Goal: Task Accomplishment & Management: Complete application form

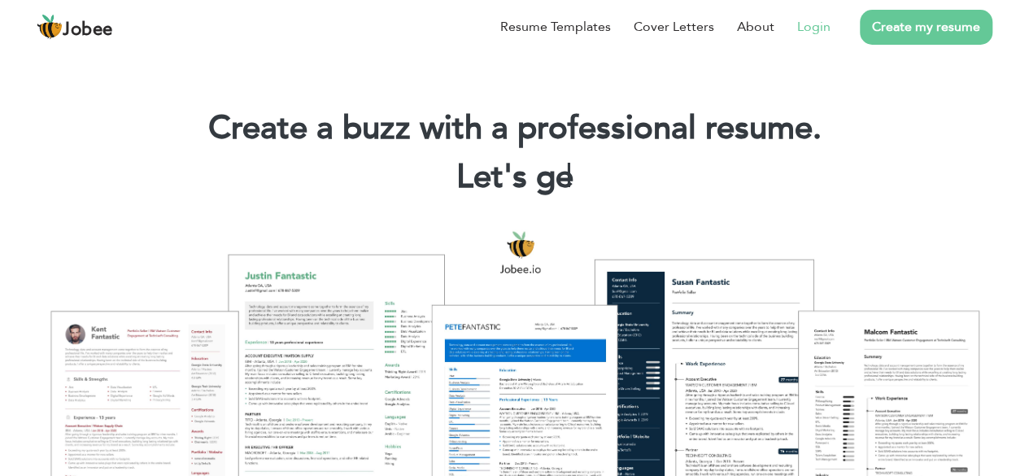
click at [816, 23] on link "Login" at bounding box center [813, 27] width 33 height 20
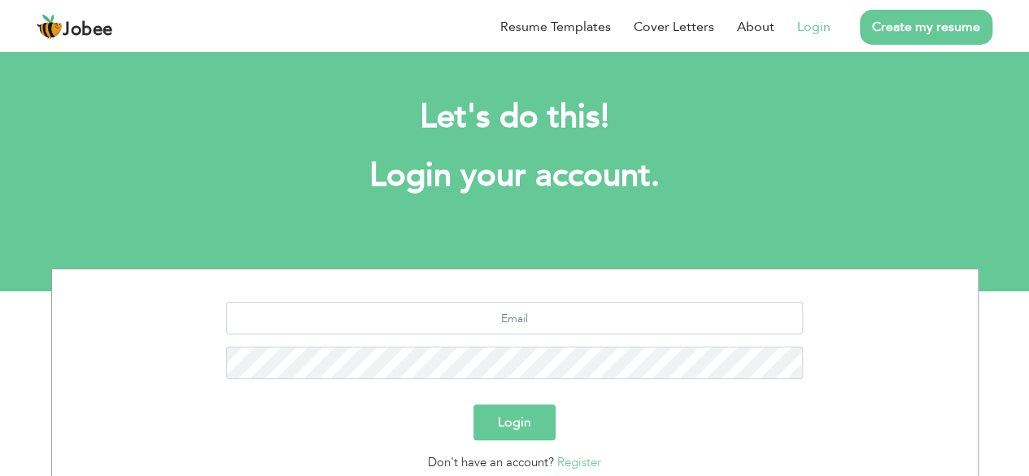
click at [567, 463] on link "Register" at bounding box center [579, 462] width 44 height 16
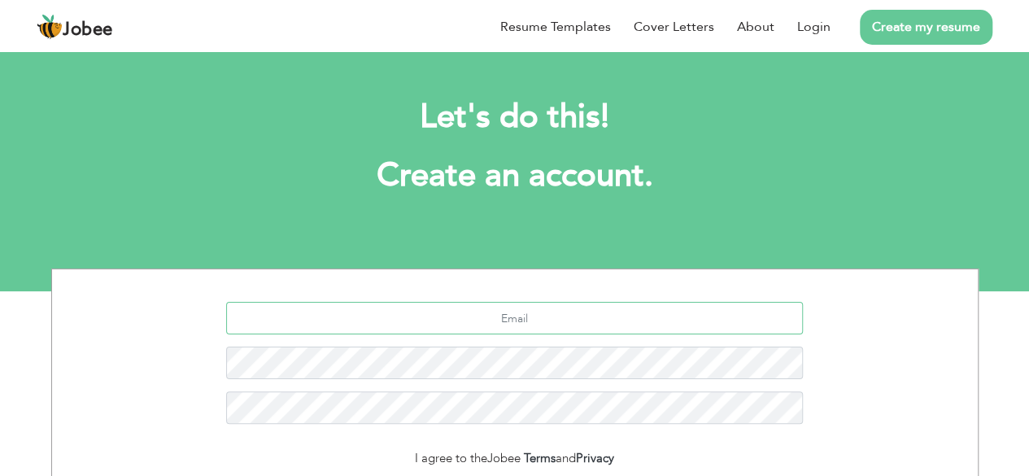
click at [528, 319] on input "text" at bounding box center [514, 318] width 577 height 33
click at [528, 323] on input "text" at bounding box center [514, 318] width 577 height 33
type input "[EMAIL_ADDRESS][DOMAIN_NAME]"
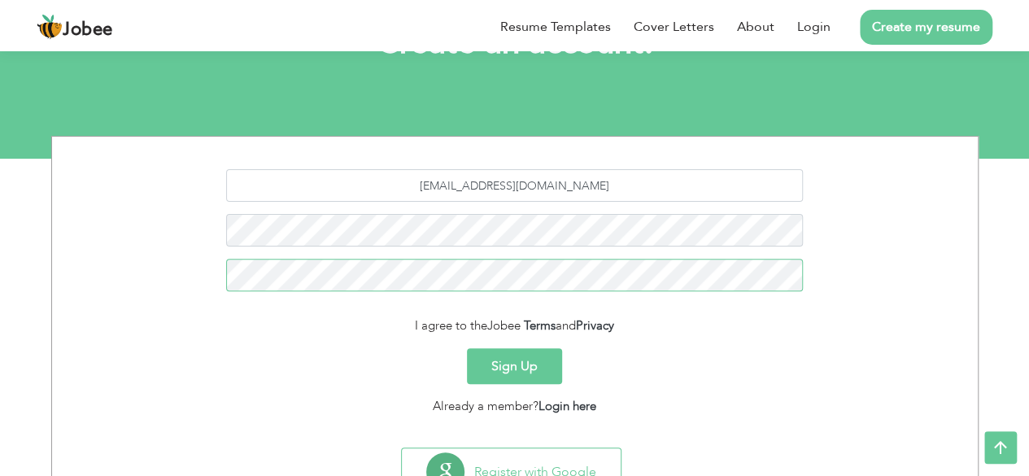
scroll to position [198, 0]
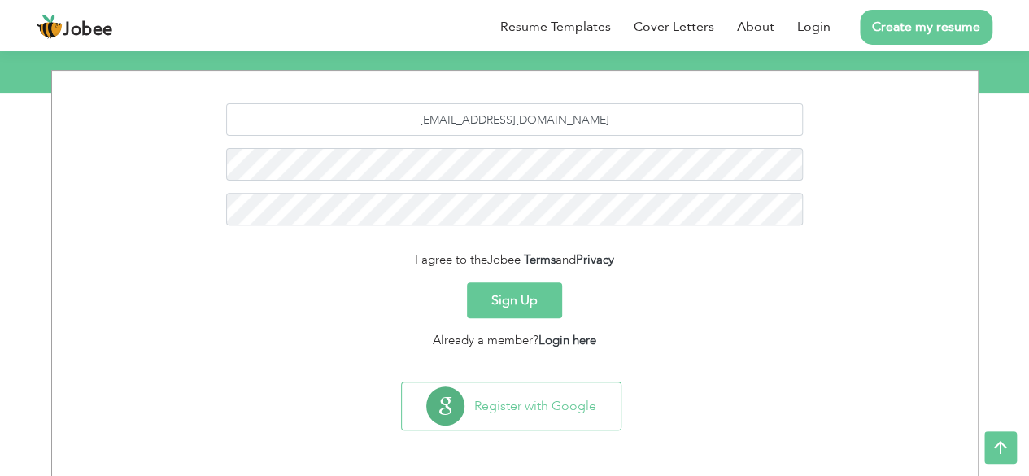
click at [508, 295] on button "Sign Up" at bounding box center [514, 300] width 95 height 36
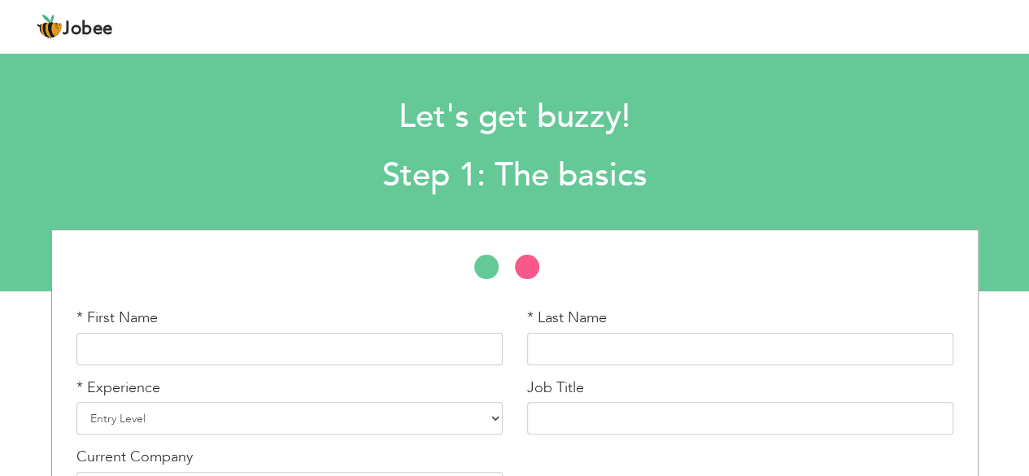
scroll to position [113, 0]
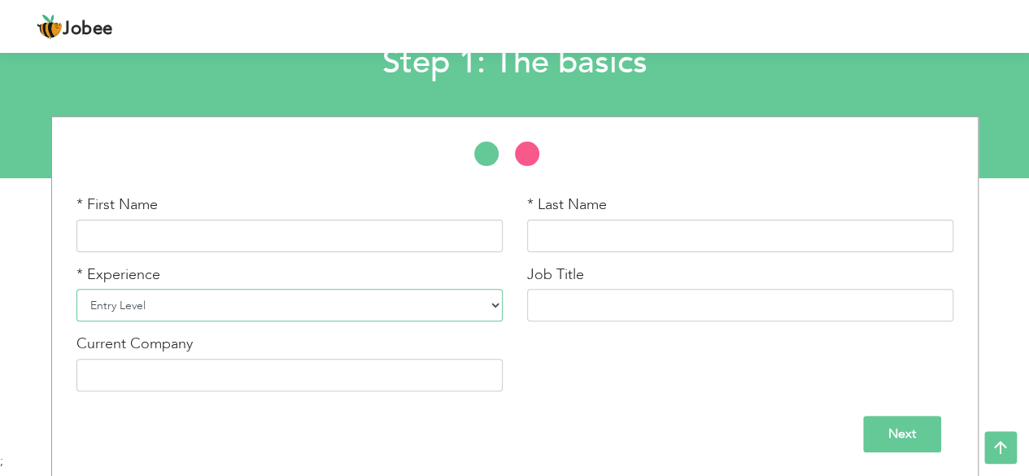
click at [493, 303] on select "Entry Level Less than 1 Year 1 Year 2 Years 3 Years 4 Years 5 Years 6 Years 7 Y…" at bounding box center [289, 305] width 426 height 33
click at [304, 233] on input "text" at bounding box center [289, 236] width 426 height 33
type input "[PERSON_NAME]"
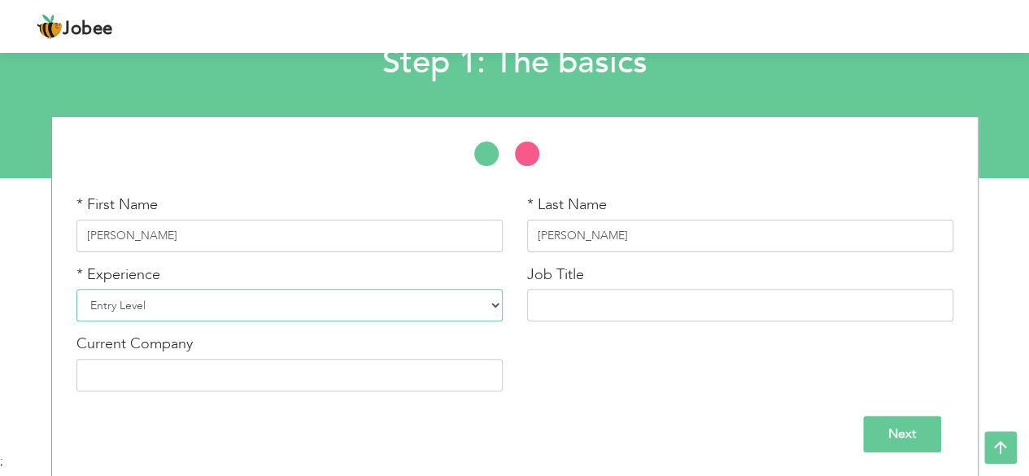
click at [217, 307] on select "Entry Level Less than 1 Year 1 Year 2 Years 3 Years 4 Years 5 Years 6 Years 7 Y…" at bounding box center [289, 305] width 426 height 33
select select "16"
click at [76, 289] on select "Entry Level Less than 1 Year 1 Year 2 Years 3 Years 4 Years 5 Years 6 Years 7 Y…" at bounding box center [289, 305] width 426 height 33
click at [602, 307] on input "text" at bounding box center [740, 305] width 426 height 33
type input "Delivery Driver"
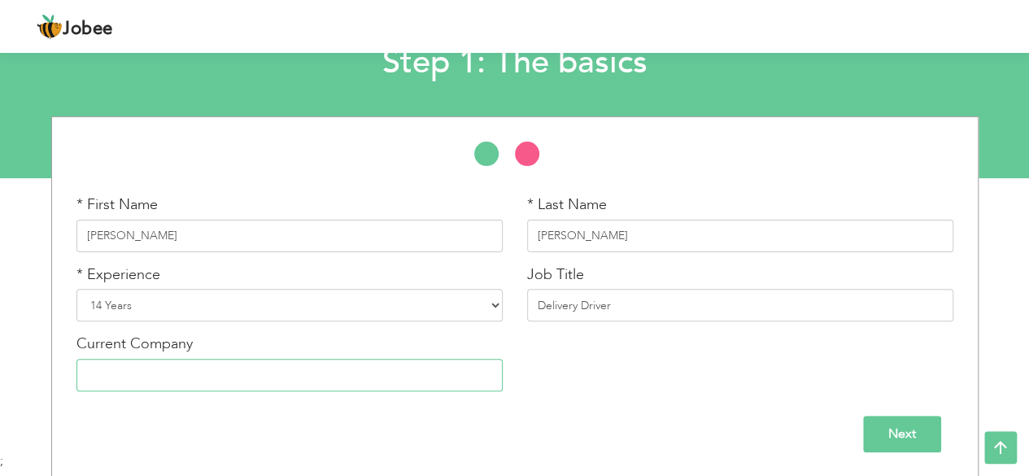
click at [299, 381] on input "text" at bounding box center [289, 375] width 426 height 33
type input "Fresh Poultry"
click at [893, 431] on input "Next" at bounding box center [902, 434] width 78 height 37
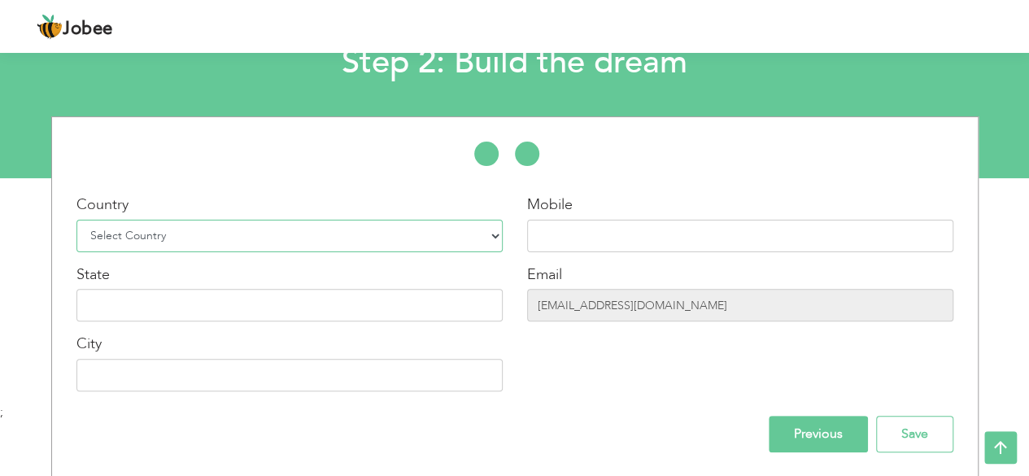
click at [487, 233] on select "Select Country Afghanistan Albania Algeria American Samoa Andorra Angola Anguil…" at bounding box center [289, 236] width 426 height 33
select select "13"
click at [76, 220] on select "Select Country Afghanistan Albania Algeria American Samoa Andorra Angola Anguil…" at bounding box center [289, 236] width 426 height 33
click at [561, 233] on input "text" at bounding box center [740, 236] width 426 height 33
type input "0406803847"
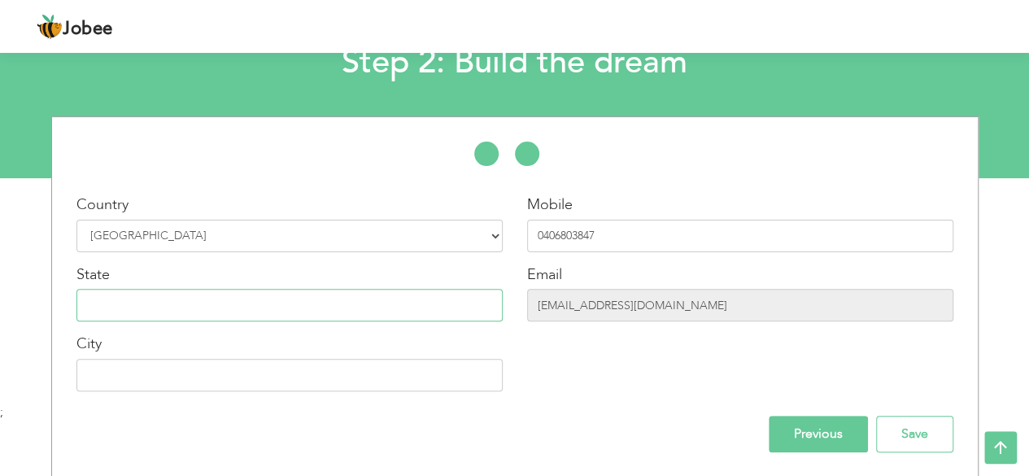
click at [318, 312] on input "text" at bounding box center [289, 305] width 426 height 33
type input "NSW"
click at [285, 386] on input "text" at bounding box center [289, 375] width 426 height 33
type input "A"
type input "s"
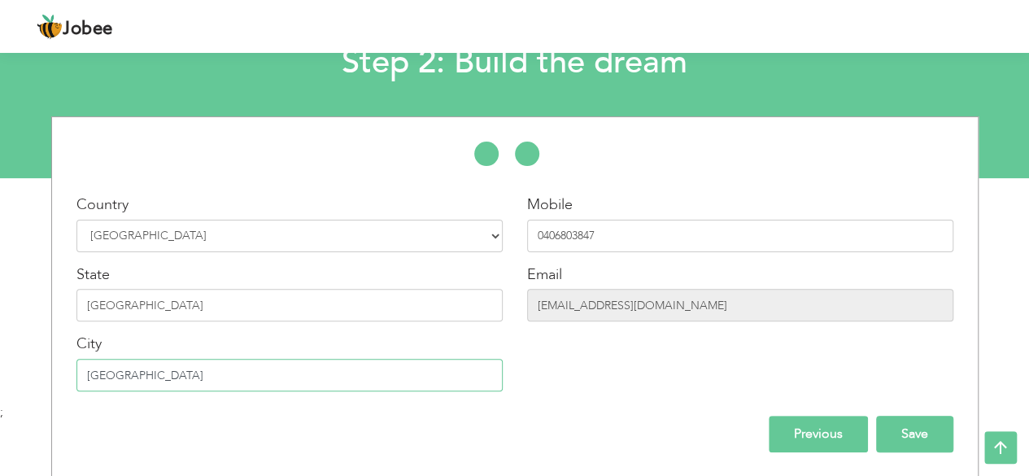
type input "[GEOGRAPHIC_DATA]"
click at [914, 437] on input "Save" at bounding box center [914, 434] width 77 height 37
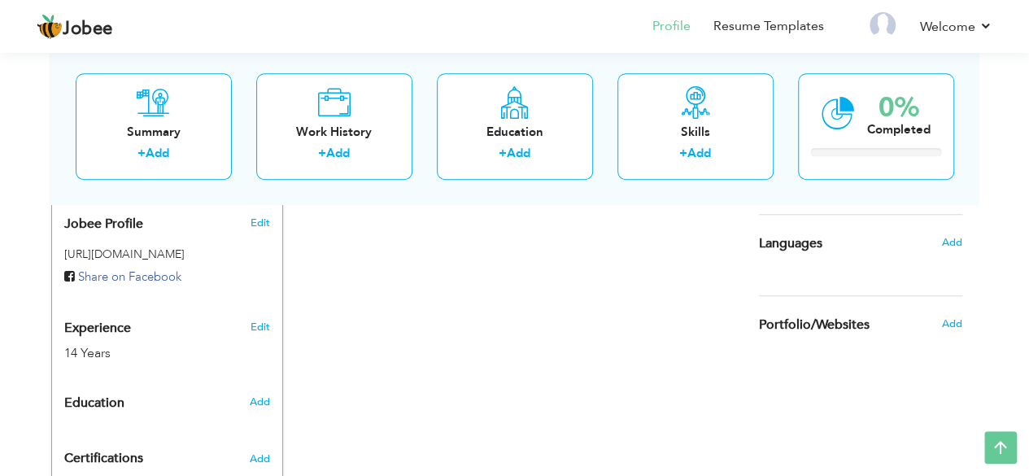
scroll to position [672, 0]
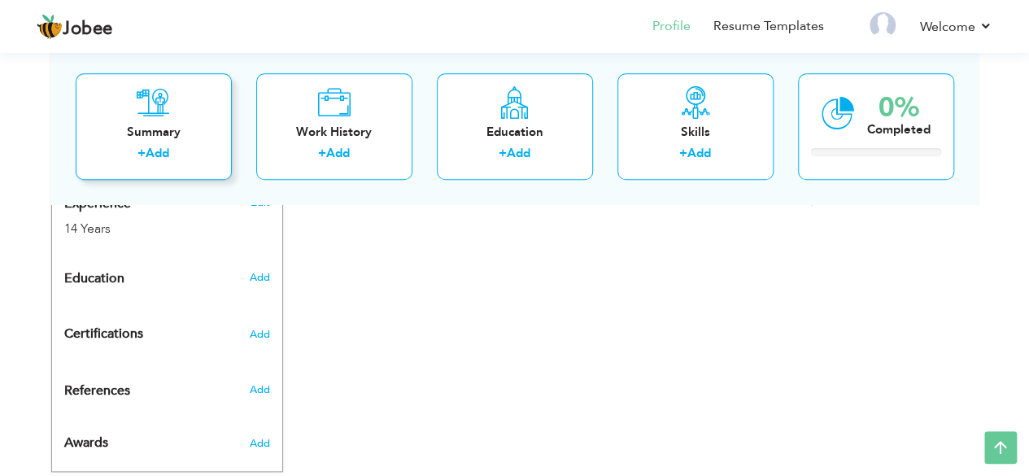
click at [159, 153] on link "Add" at bounding box center [158, 154] width 24 height 16
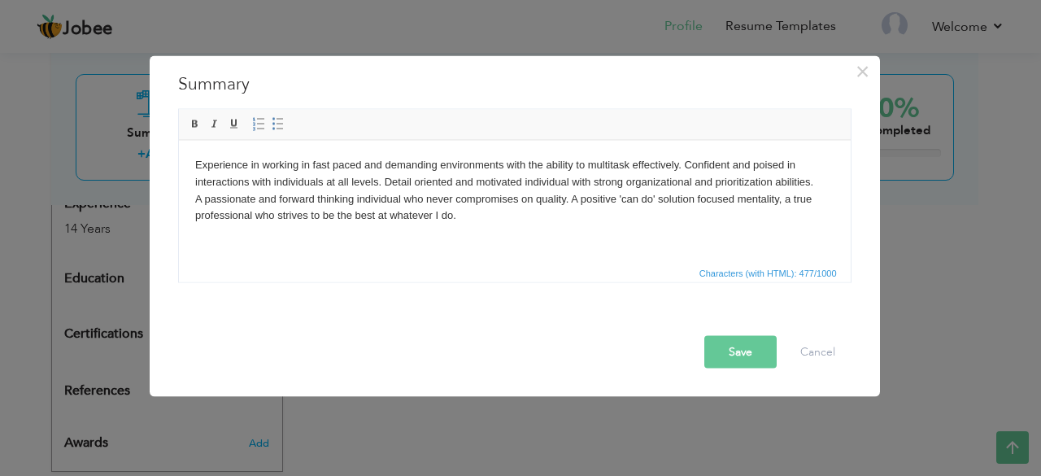
click at [747, 353] on button "Save" at bounding box center [740, 351] width 72 height 33
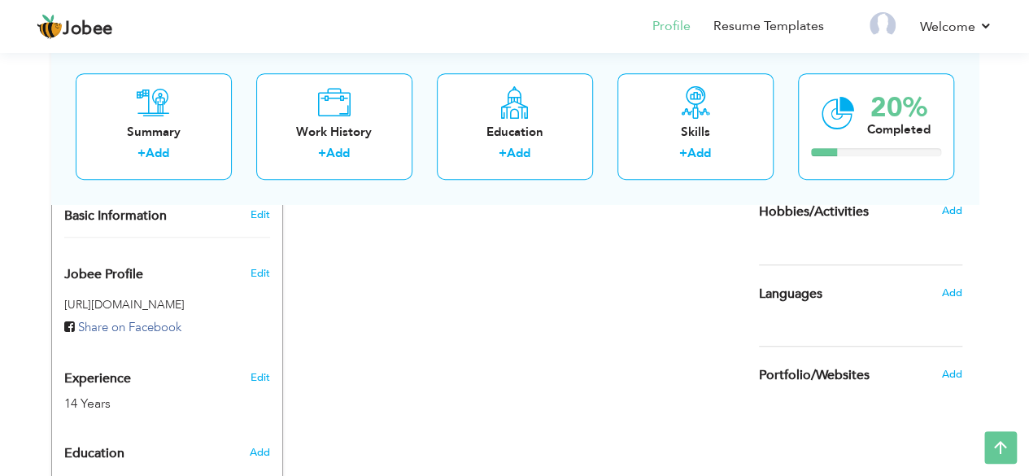
scroll to position [496, 0]
click at [693, 147] on link "Add" at bounding box center [699, 154] width 24 height 16
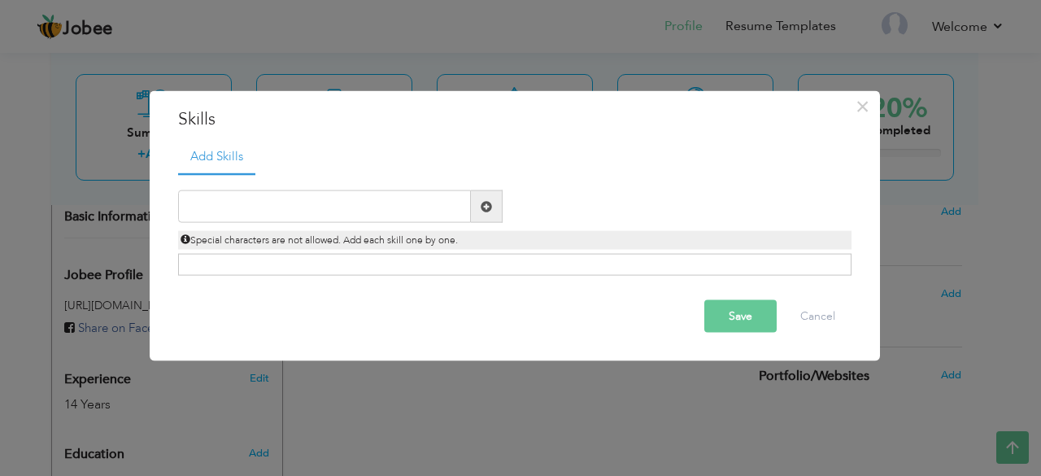
click at [400, 259] on div "Click on , to mark skill as primary." at bounding box center [514, 265] width 673 height 22
click at [381, 204] on input "text" at bounding box center [324, 206] width 293 height 33
type input "T"
type input "Deligent"
click at [483, 211] on span at bounding box center [486, 205] width 11 height 11
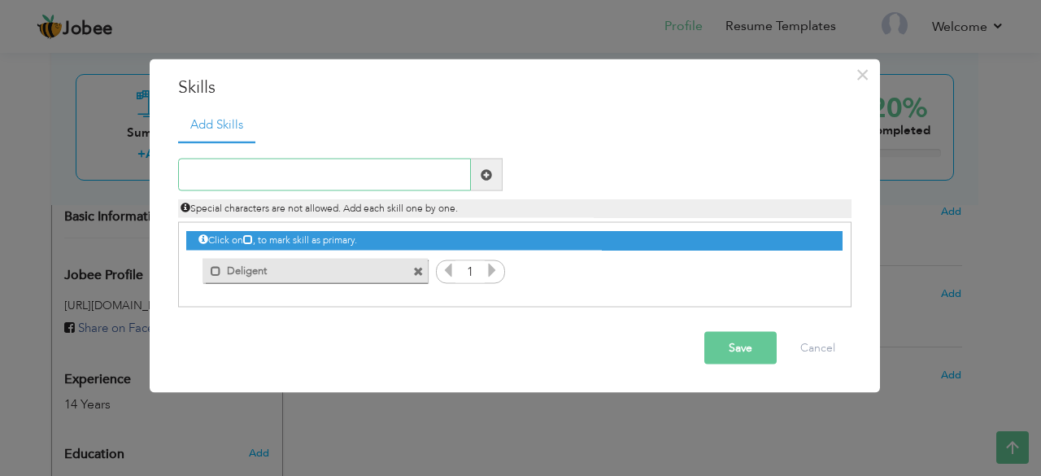
click at [395, 175] on input "text" at bounding box center [324, 175] width 293 height 33
type input "T"
type input "m"
type input "Multitasking"
click at [483, 173] on span at bounding box center [486, 173] width 11 height 11
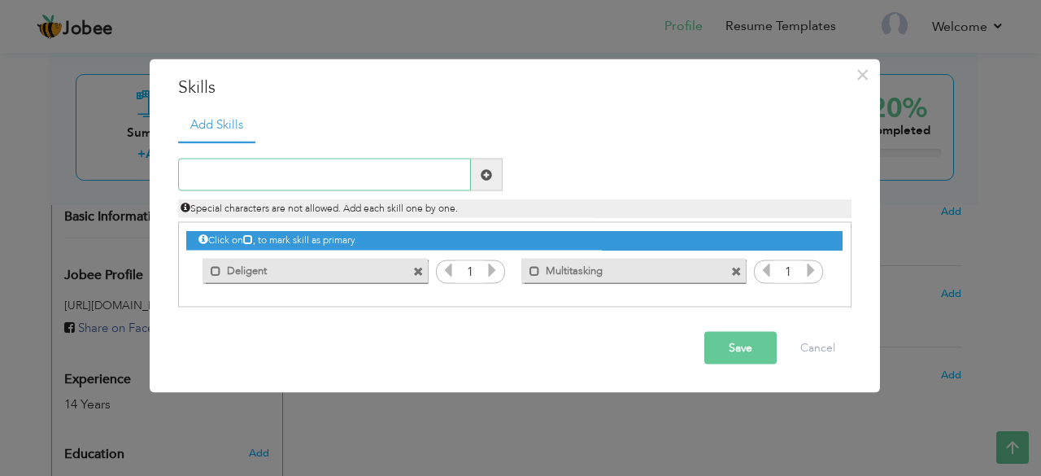
click at [403, 179] on input "text" at bounding box center [324, 175] width 293 height 33
type input "Excellent in verbal and written English"
click at [489, 177] on span at bounding box center [486, 173] width 11 height 11
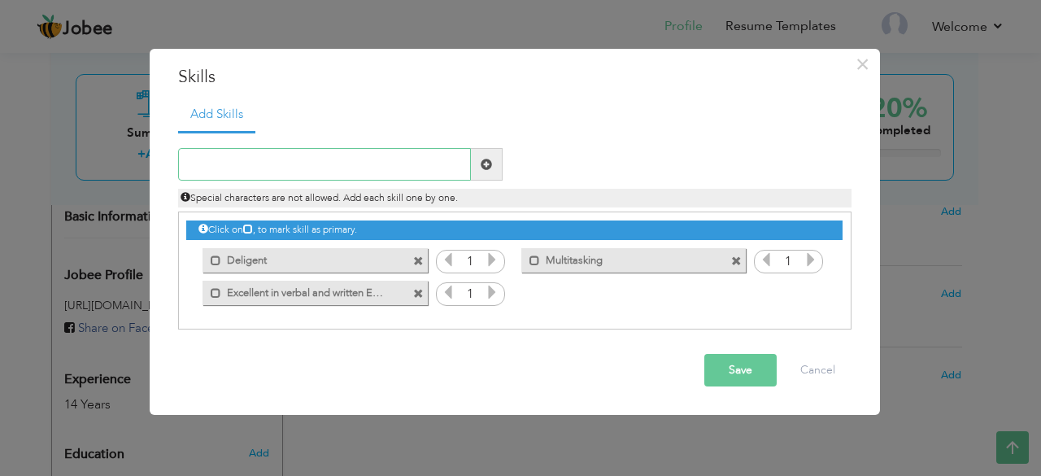
click at [413, 168] on input "text" at bounding box center [324, 164] width 293 height 33
type input "C"
type input "Exceptional customer service skills"
click at [420, 294] on span at bounding box center [418, 294] width 11 height 11
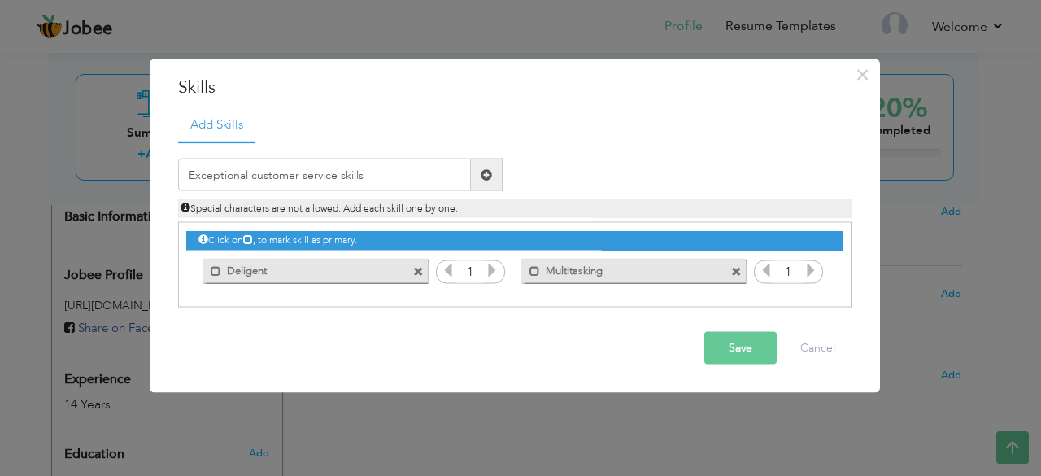
click at [478, 175] on span at bounding box center [487, 175] width 32 height 33
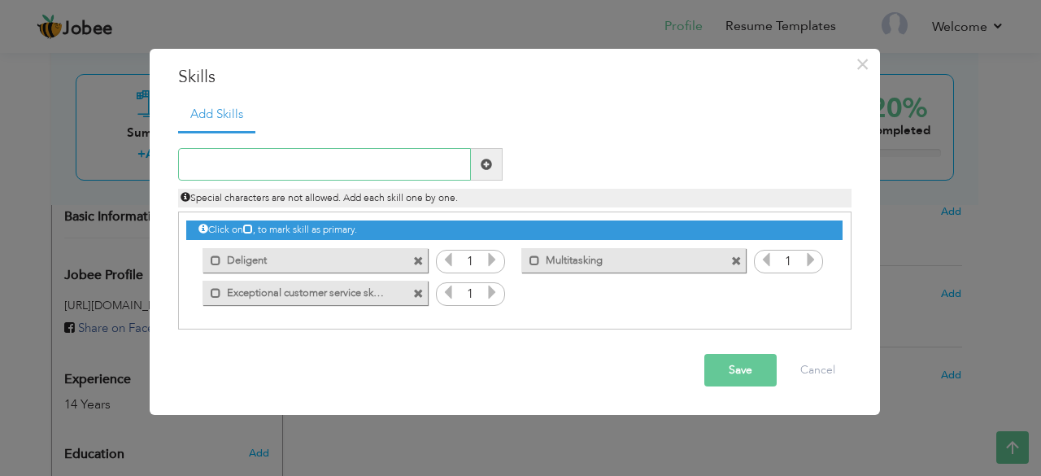
click at [348, 168] on input "text" at bounding box center [324, 164] width 293 height 33
type input "Well versed in verbal and written English / Urdu."
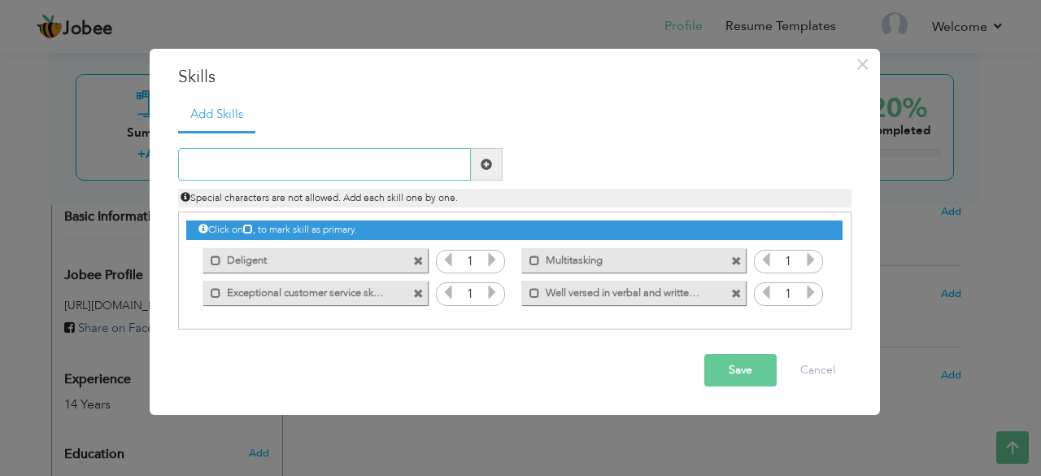
click at [388, 160] on input "text" at bounding box center [324, 164] width 293 height 33
type input "A"
type input "a"
type input "Adaptability"
click at [722, 370] on button "Save" at bounding box center [740, 370] width 72 height 33
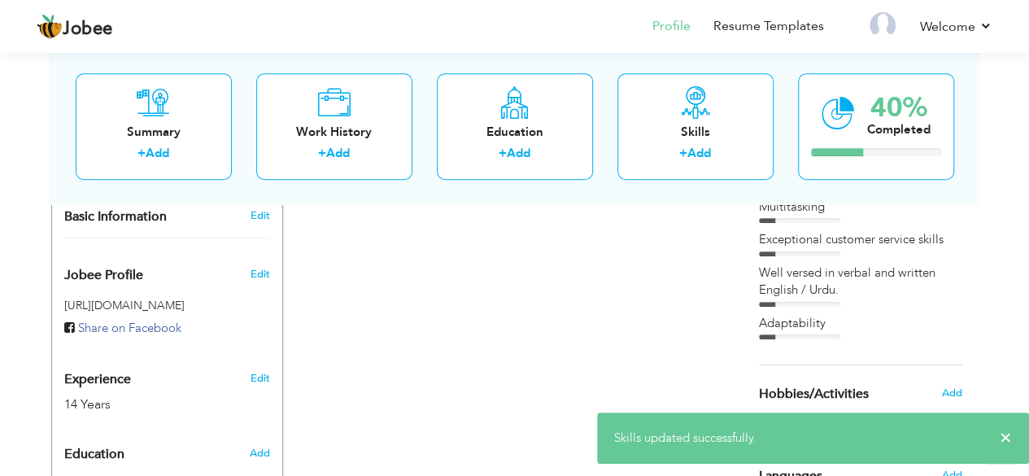
drag, startPoint x: 792, startPoint y: 402, endPoint x: 678, endPoint y: 374, distance: 117.2
click at [678, 374] on div "Change Remove [PERSON_NAME] [PERSON_NAME] [GEOGRAPHIC_DATA] , [GEOGRAPHIC_DATA]…" at bounding box center [514, 229] width 927 height 878
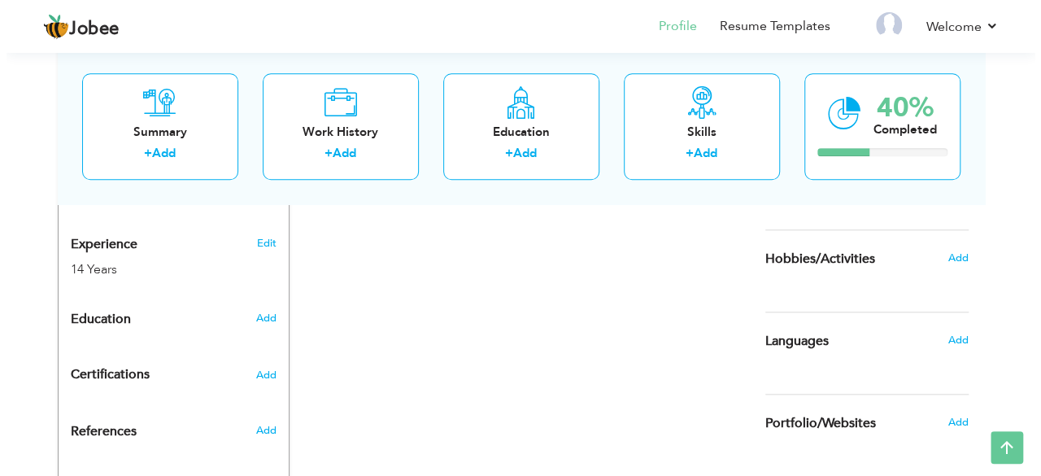
scroll to position [632, 0]
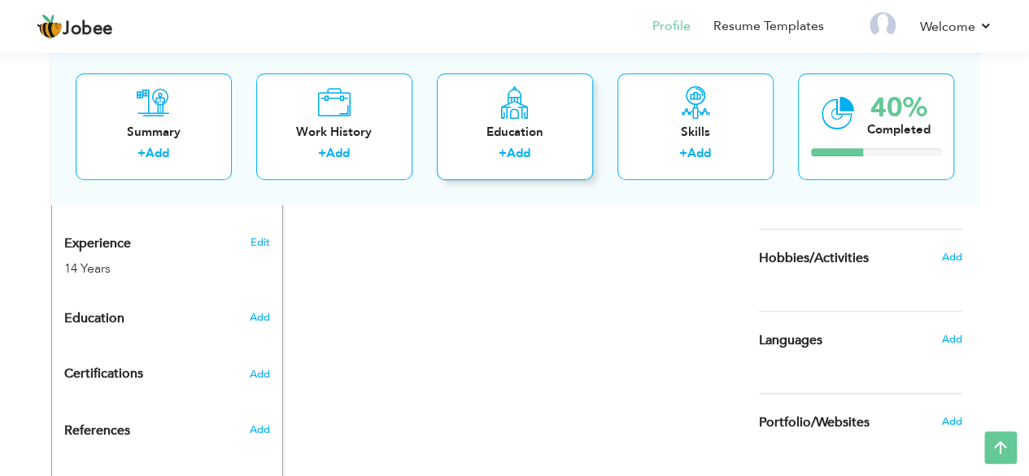
click at [507, 129] on div "Education" at bounding box center [515, 132] width 130 height 17
radio input "true"
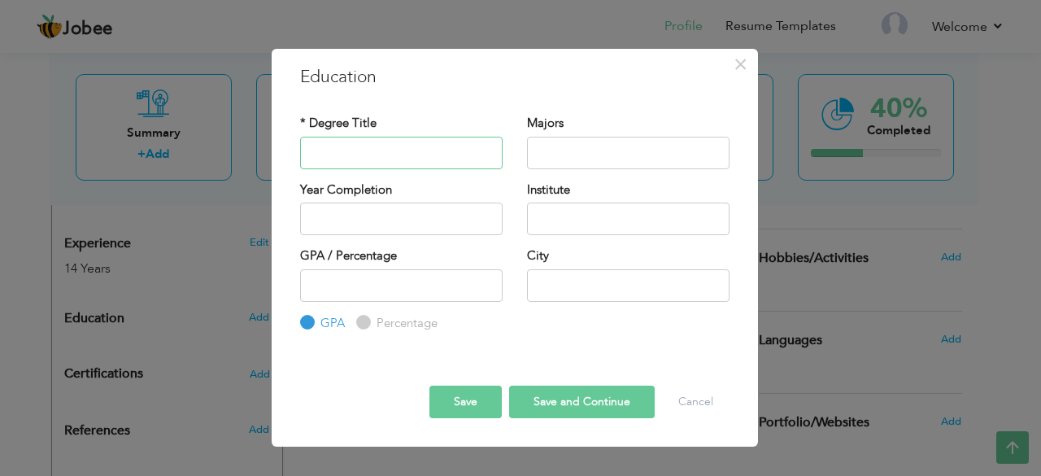
click at [403, 159] on input "text" at bounding box center [401, 153] width 203 height 33
type input "Bachelor's"
click at [556, 145] on input "text" at bounding box center [628, 153] width 203 height 33
type input "Commerce"
click at [563, 213] on input "text" at bounding box center [628, 219] width 203 height 33
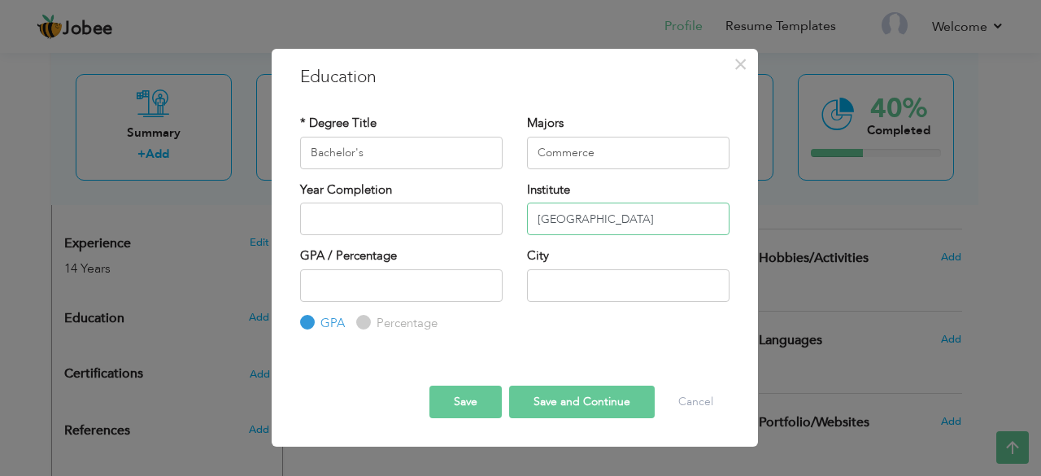
type input "[GEOGRAPHIC_DATA]"
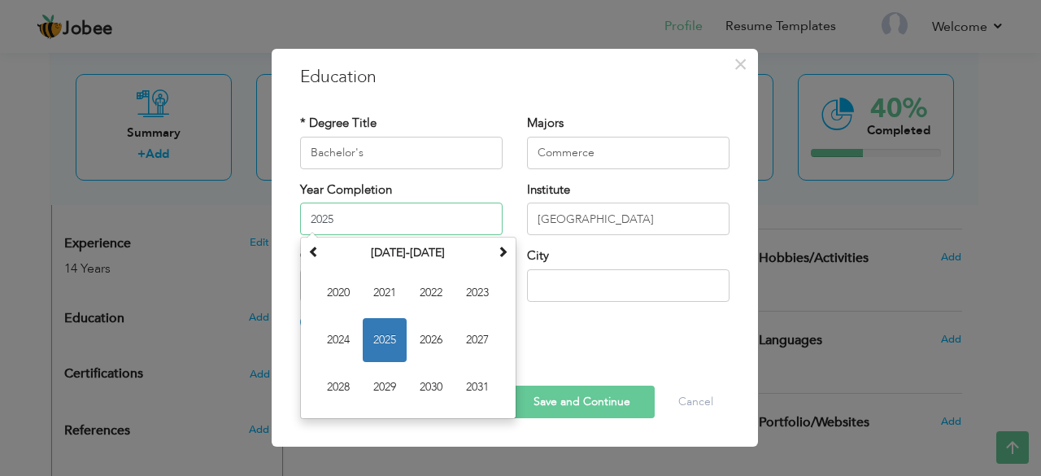
click at [442, 224] on input "2025" at bounding box center [401, 219] width 203 height 33
type input "2"
type input "2004"
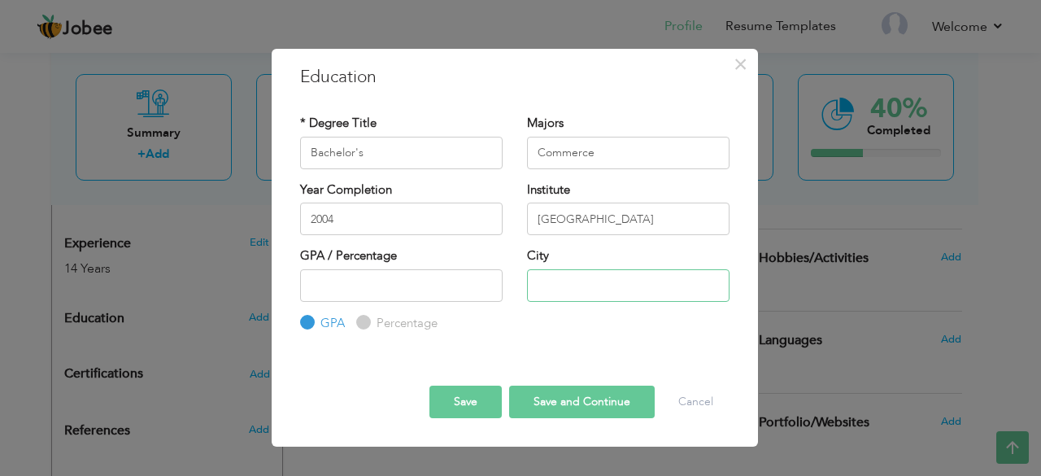
click at [558, 281] on input "text" at bounding box center [628, 285] width 203 height 33
click at [444, 289] on input "number" at bounding box center [401, 285] width 203 height 33
click at [560, 284] on input "text" at bounding box center [628, 285] width 203 height 33
type input "[GEOGRAPHIC_DATA]"
click at [584, 399] on button "Save and Continue" at bounding box center [582, 402] width 146 height 33
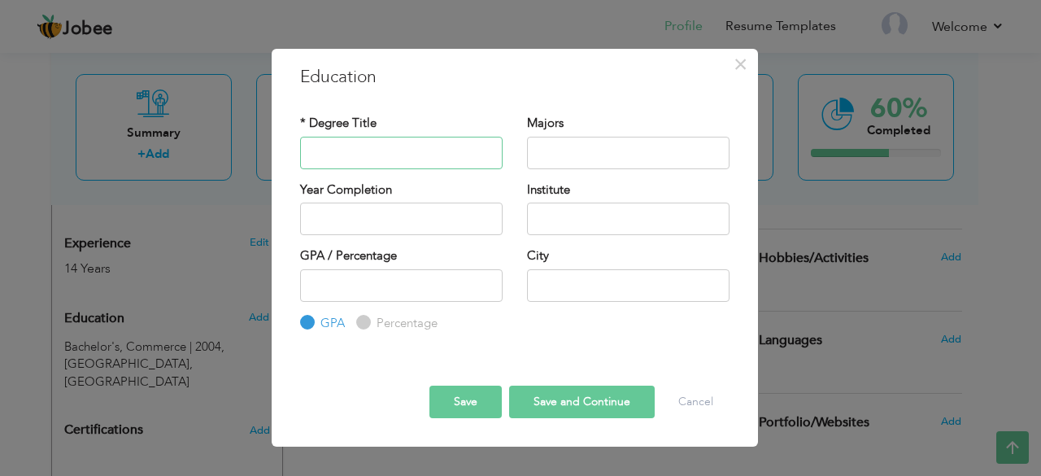
click at [329, 155] on input "text" at bounding box center [401, 153] width 203 height 33
type input "Diploma"
click at [549, 150] on input "text" at bounding box center [628, 153] width 203 height 33
click at [585, 216] on input "text" at bounding box center [628, 219] width 203 height 33
click at [613, 146] on input "Accounting" at bounding box center [628, 153] width 203 height 33
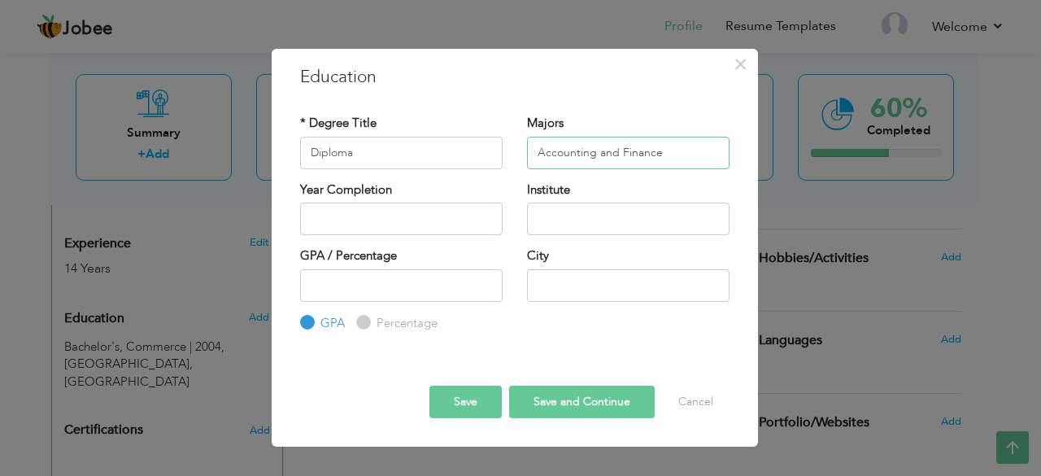
type input "Accounting and Finance"
click at [599, 216] on input "text" at bounding box center [628, 219] width 203 height 33
type input "[GEOGRAPHIC_DATA] [GEOGRAPHIC_DATA]"
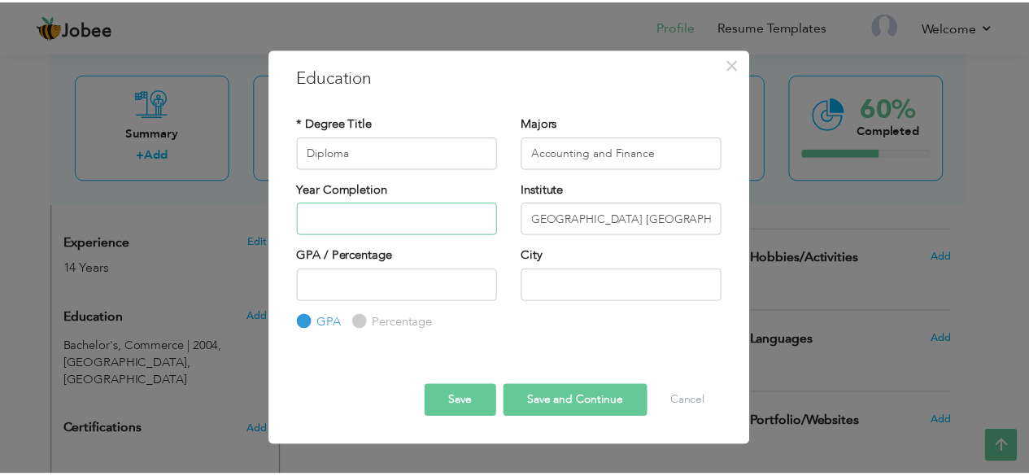
scroll to position [0, 0]
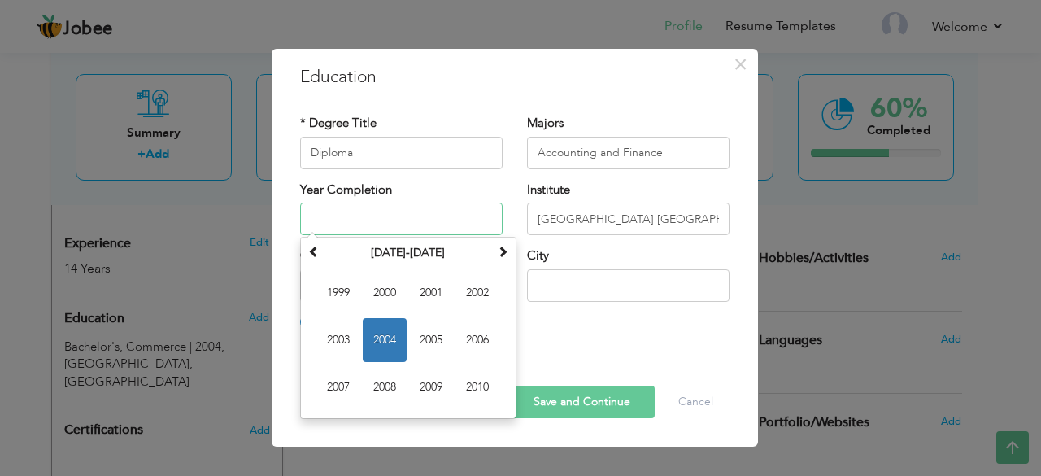
click at [403, 222] on input "text" at bounding box center [401, 219] width 203 height 33
type input "2012"
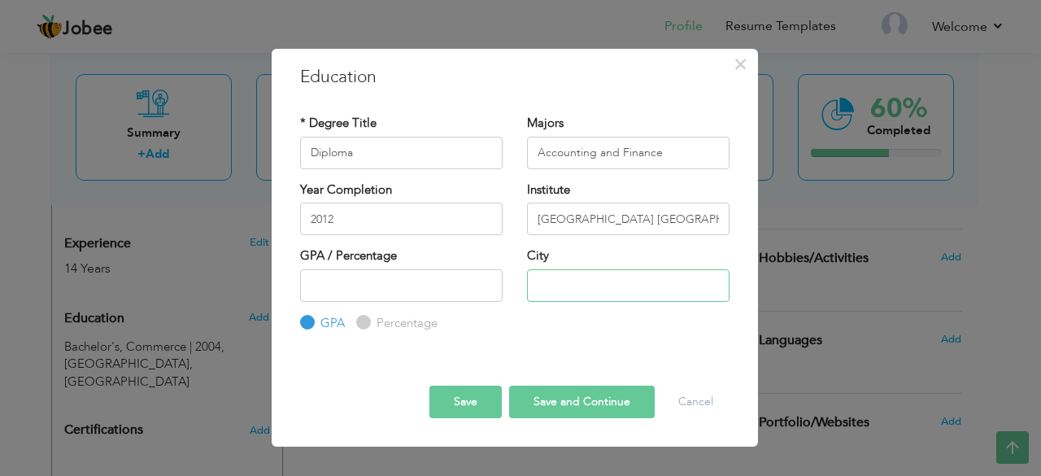
click at [555, 287] on input "text" at bounding box center [628, 285] width 203 height 33
type input "[GEOGRAPHIC_DATA]"
click at [537, 397] on button "Save and Continue" at bounding box center [582, 402] width 146 height 33
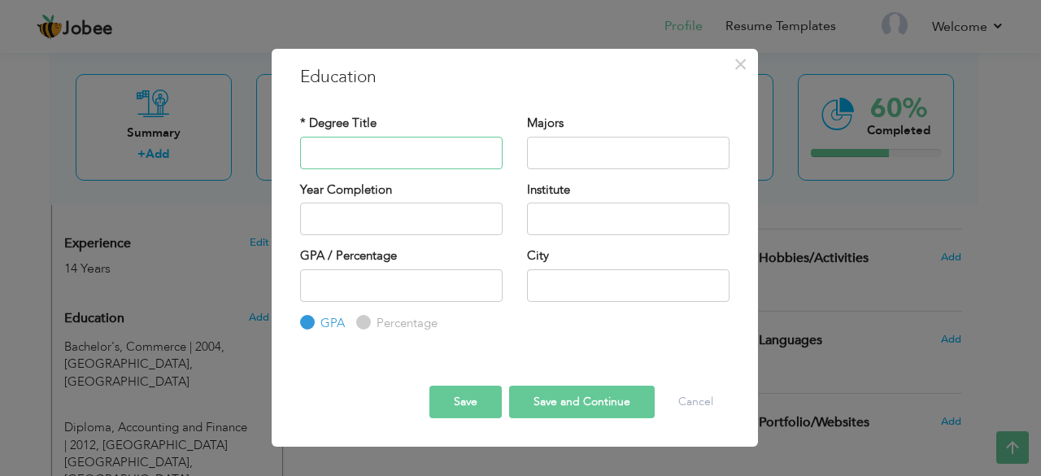
click at [389, 146] on input "text" at bounding box center [401, 153] width 203 height 33
type input "h"
type input "H"
type input "Training Course"
click at [554, 158] on input "text" at bounding box center [628, 153] width 203 height 33
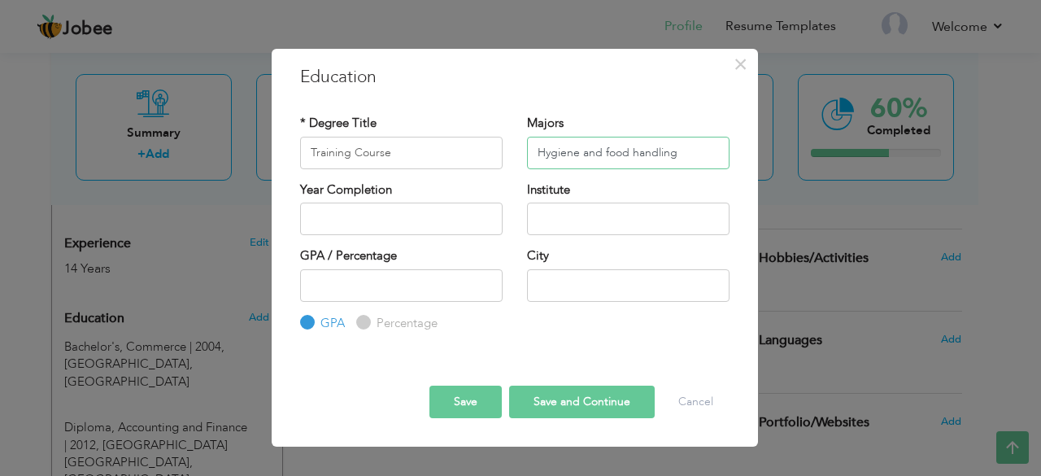
type input "Hygiene and food handling"
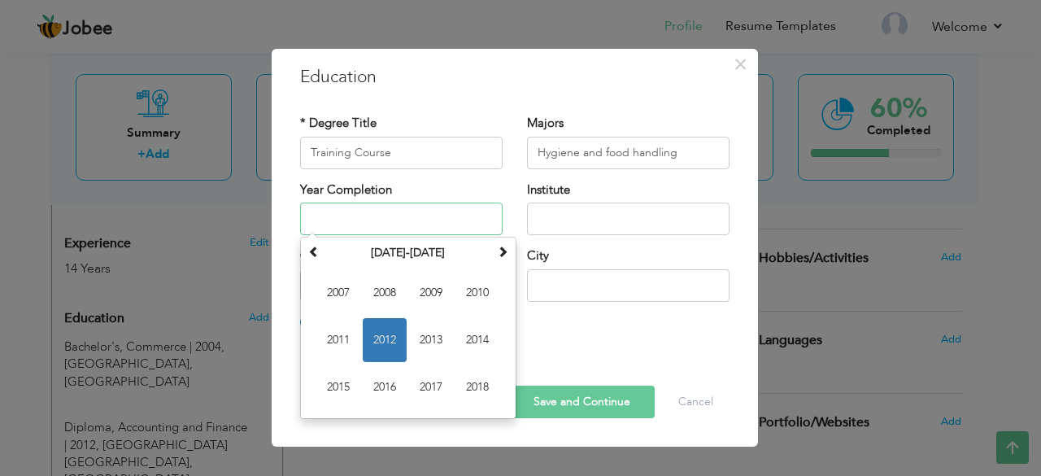
click at [379, 219] on input "text" at bounding box center [401, 219] width 203 height 33
type input "2012"
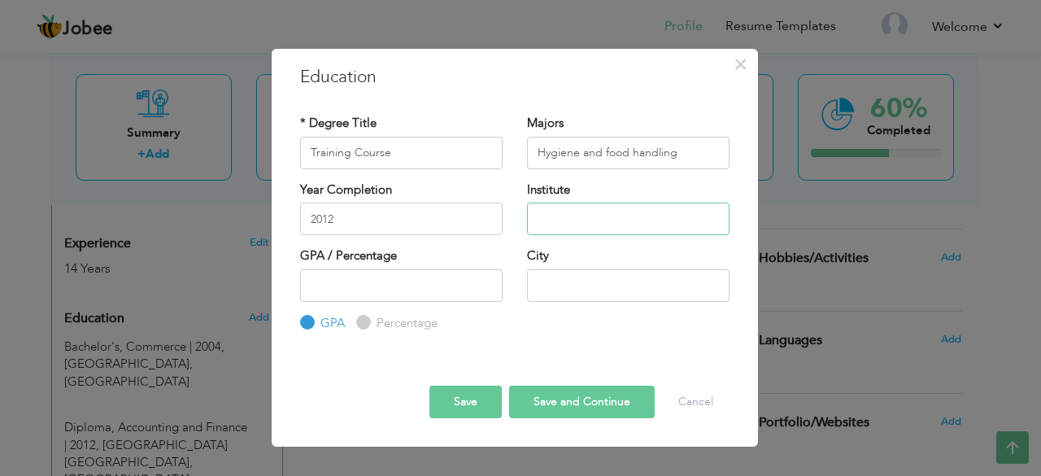
click at [563, 220] on input "text" at bounding box center [628, 219] width 203 height 33
type input "M&J chickens"
click at [569, 284] on input "text" at bounding box center [628, 285] width 203 height 33
type input "[GEOGRAPHIC_DATA]"
click at [578, 407] on button "Save and Continue" at bounding box center [582, 402] width 146 height 33
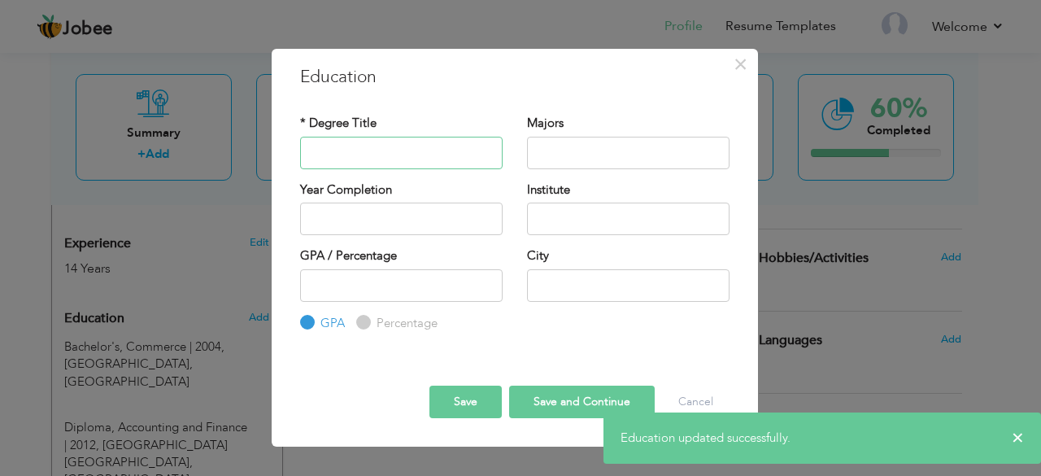
click at [322, 153] on input "text" at bounding box center [401, 153] width 203 height 33
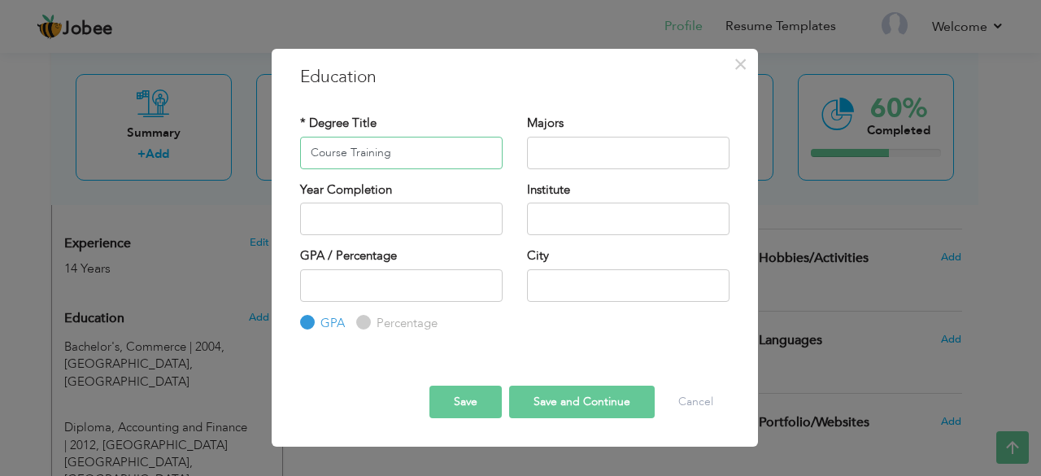
type input "Course Training"
click at [537, 154] on input "text" at bounding box center [628, 153] width 203 height 33
type input "GMP"
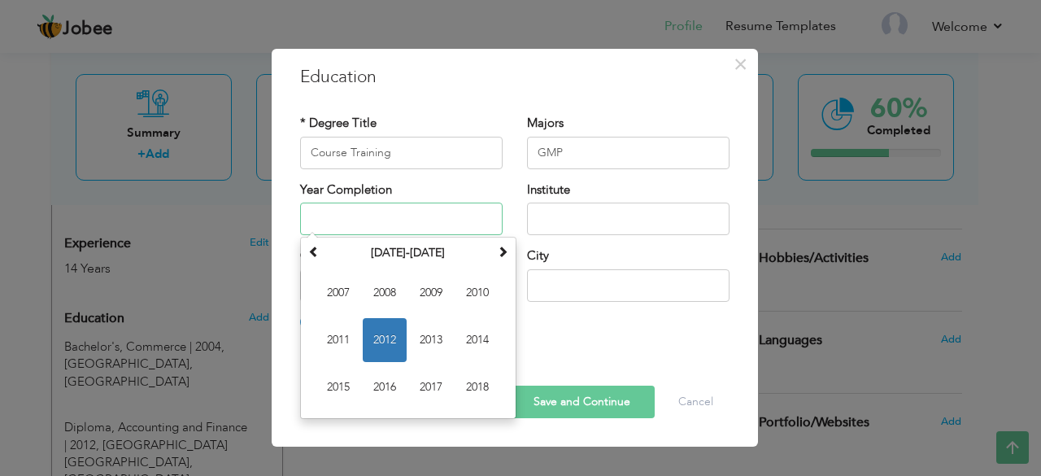
click at [406, 220] on input "text" at bounding box center [401, 219] width 203 height 33
type input "2013"
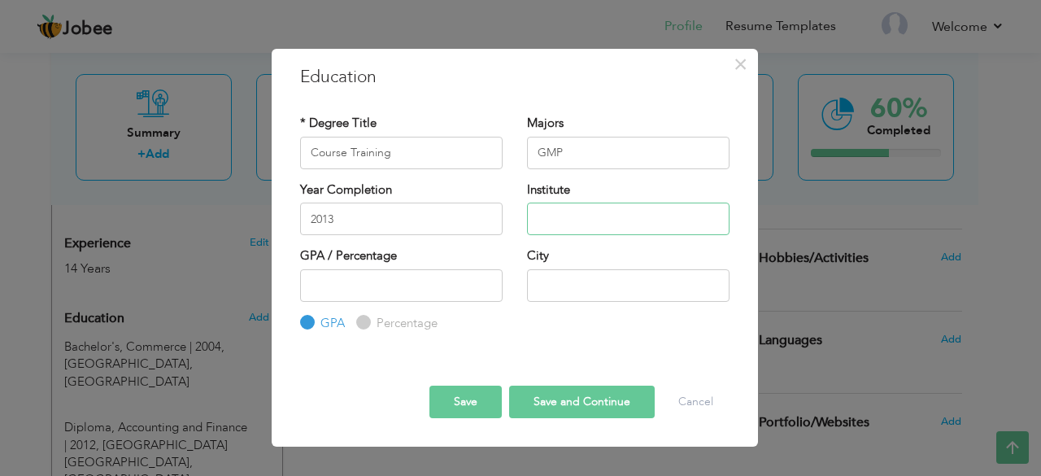
click at [559, 213] on input "text" at bounding box center [628, 219] width 203 height 33
type input "M&J Chickens"
click at [560, 281] on input "text" at bounding box center [628, 285] width 203 height 33
type input "[GEOGRAPHIC_DATA]"
click at [591, 391] on button "Save and Continue" at bounding box center [582, 402] width 146 height 33
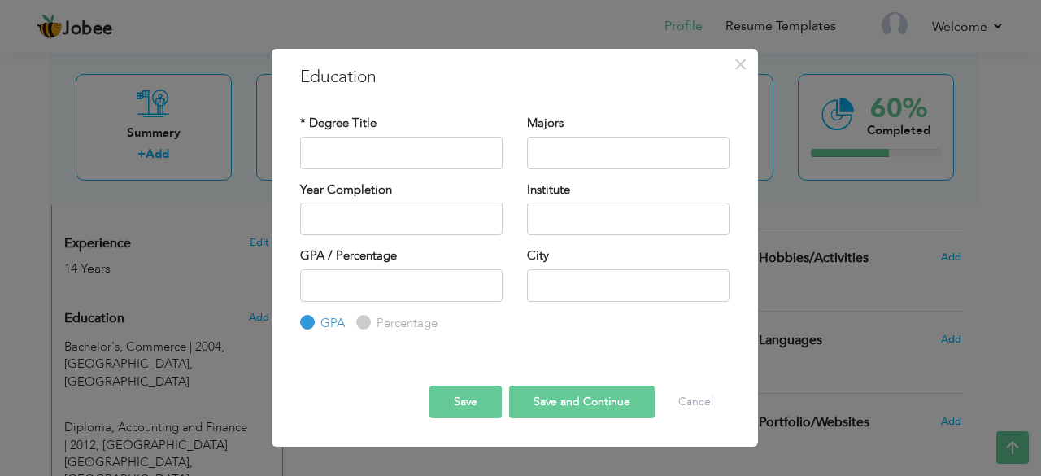
click at [462, 398] on button "Save" at bounding box center [465, 402] width 72 height 33
click at [742, 63] on span "×" at bounding box center [741, 64] width 14 height 29
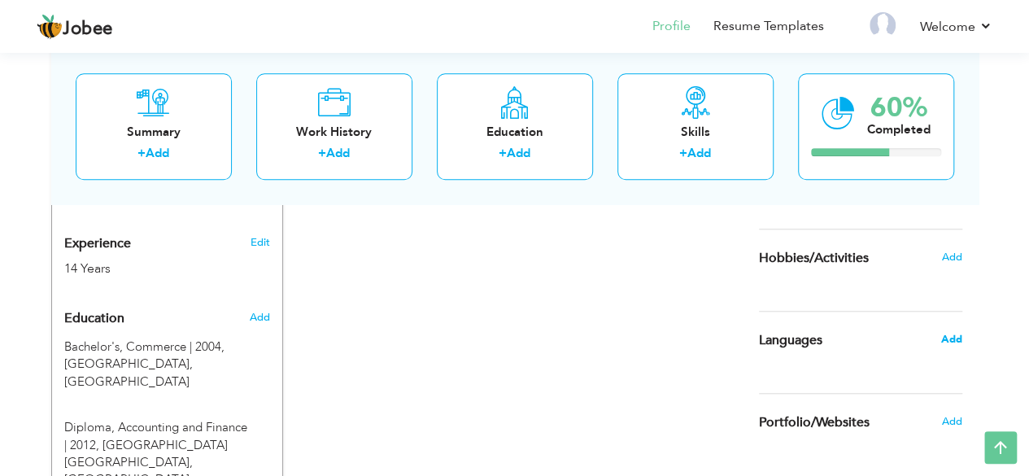
click at [955, 341] on span "Add" at bounding box center [950, 339] width 21 height 15
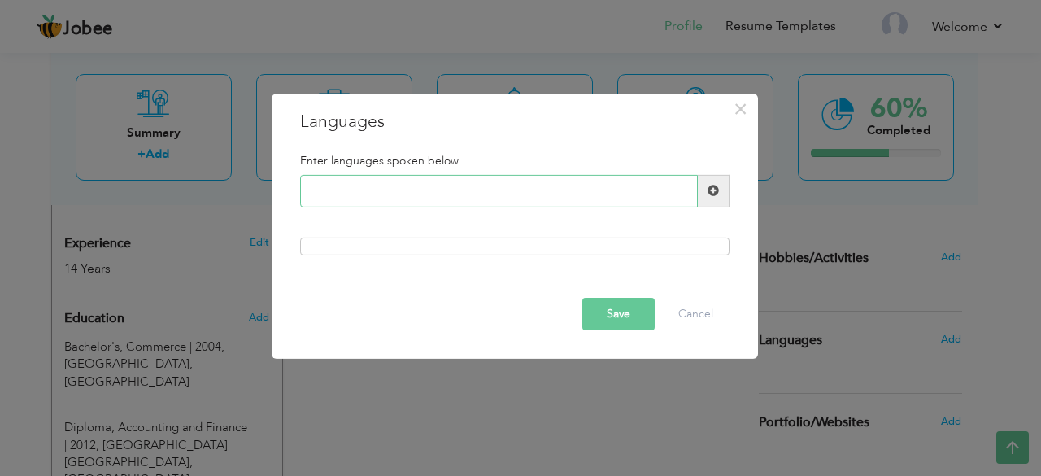
click at [485, 196] on input "text" at bounding box center [499, 191] width 398 height 33
type input "English"
click at [713, 186] on span at bounding box center [713, 190] width 11 height 11
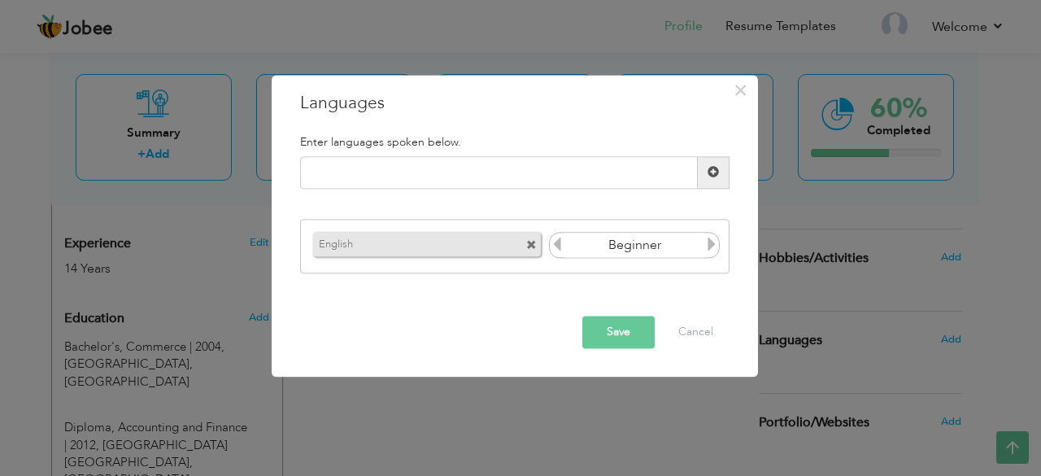
click at [708, 242] on icon at bounding box center [711, 245] width 15 height 15
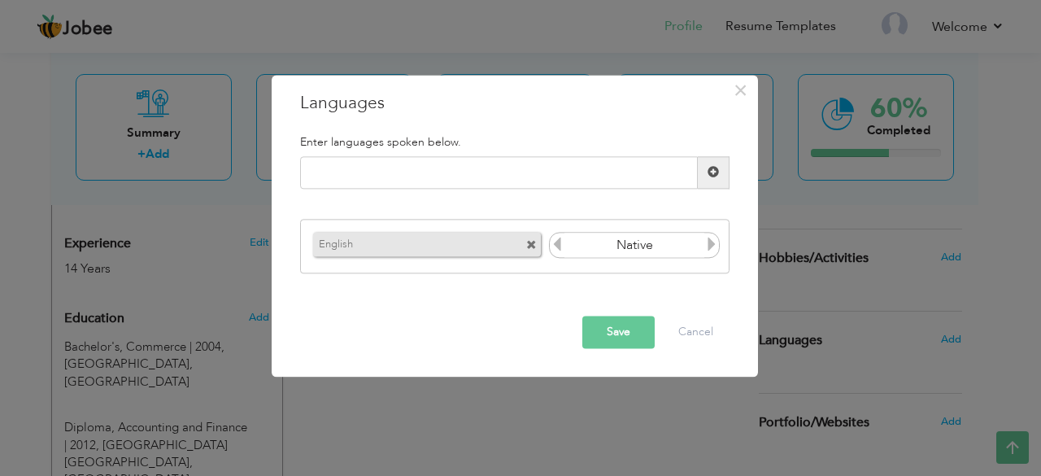
click at [708, 242] on icon at bounding box center [711, 245] width 15 height 15
click at [545, 173] on input "text" at bounding box center [499, 172] width 398 height 33
type input "Urdu"
click at [709, 246] on icon at bounding box center [711, 245] width 15 height 15
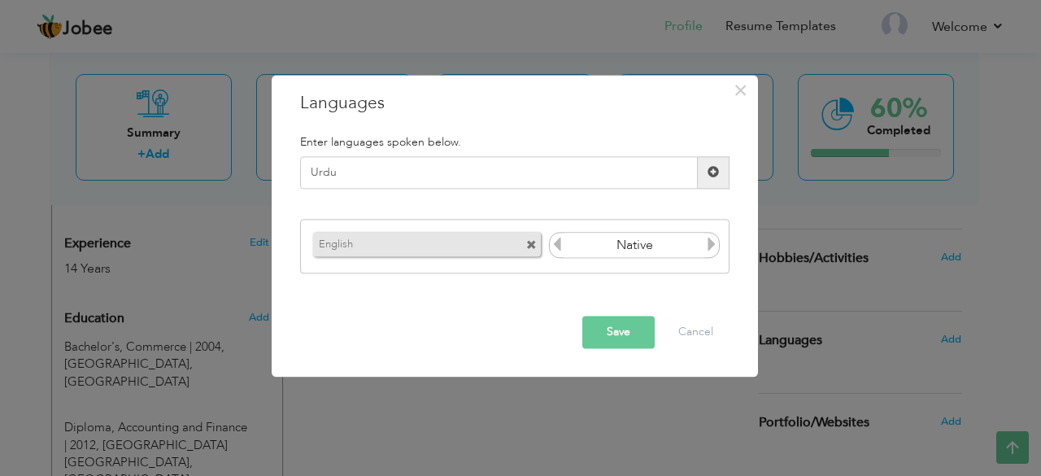
click at [615, 333] on button "Save" at bounding box center [618, 332] width 72 height 33
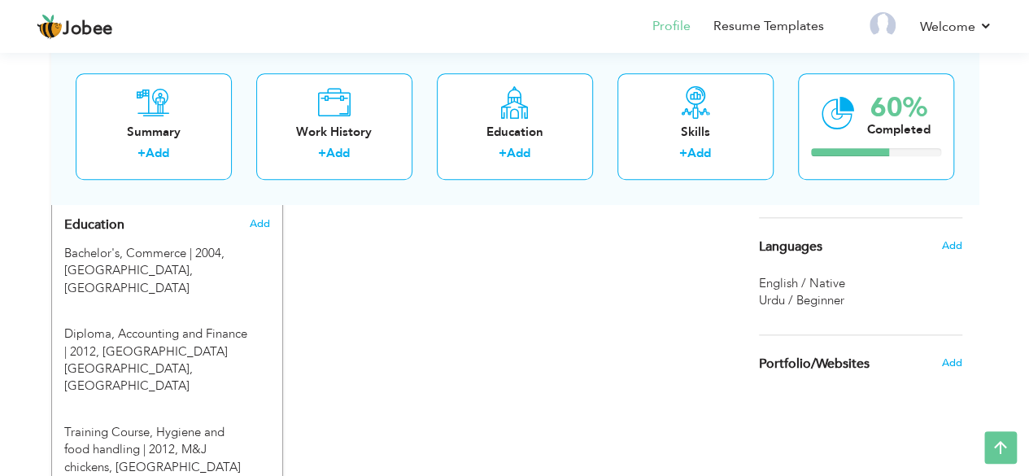
scroll to position [736, 0]
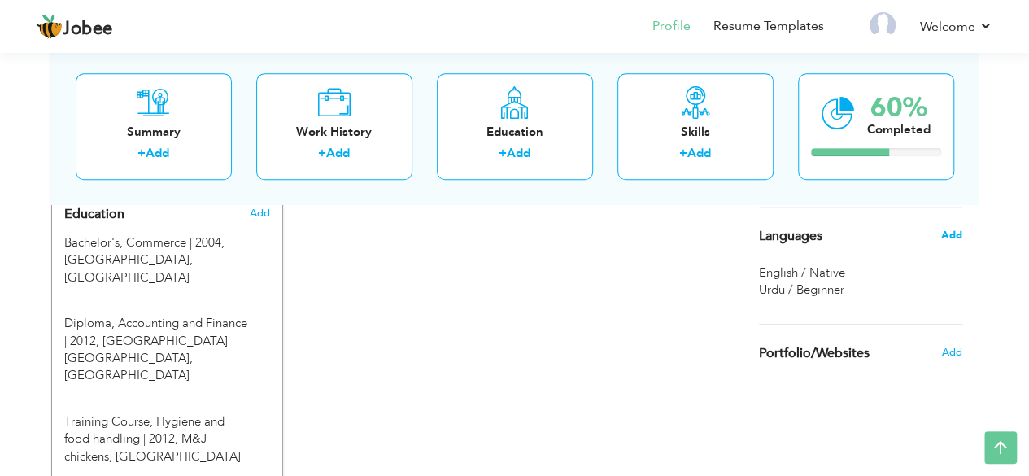
click at [954, 235] on span "Add" at bounding box center [950, 235] width 21 height 15
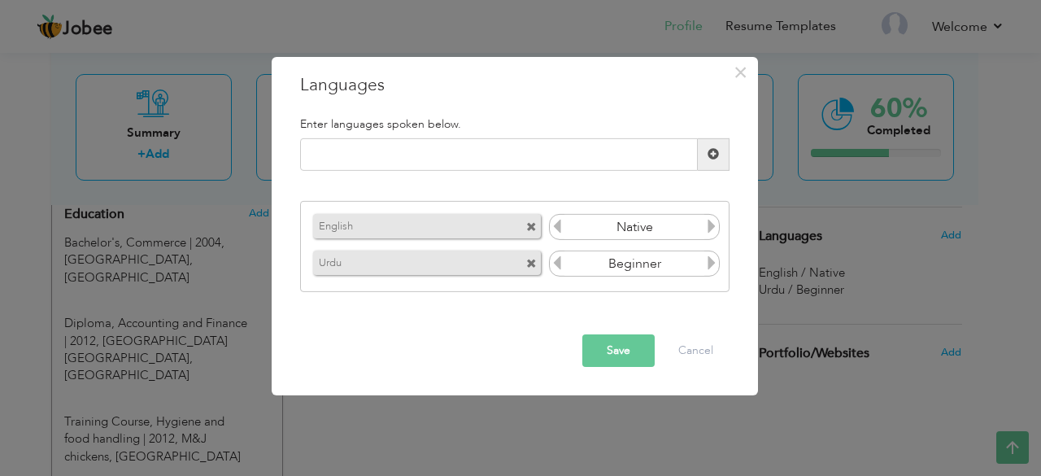
click at [712, 264] on icon at bounding box center [711, 262] width 15 height 15
click at [615, 344] on button "Save" at bounding box center [618, 350] width 72 height 33
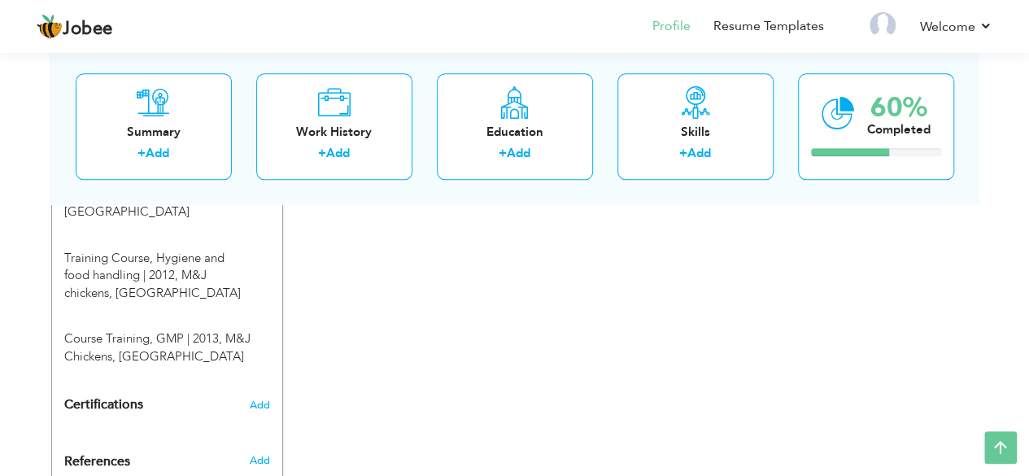
scroll to position [935, 0]
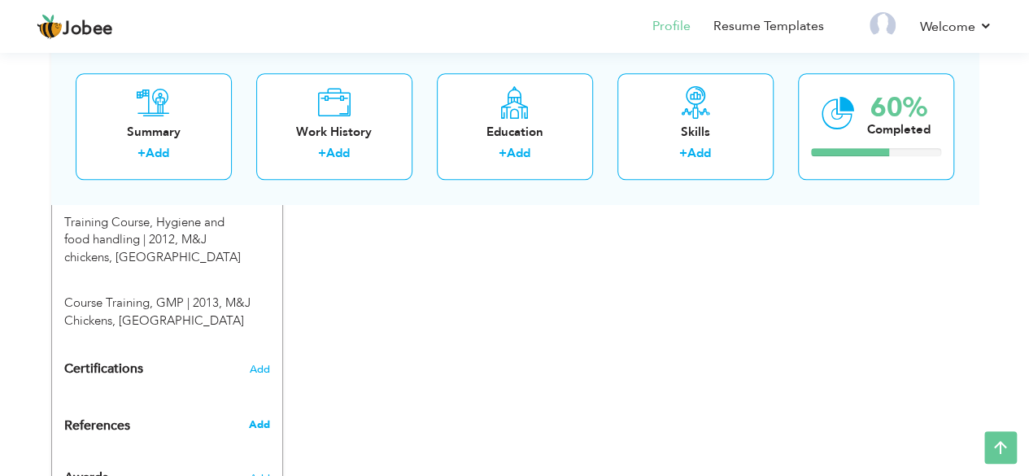
click at [259, 417] on span "Add" at bounding box center [258, 424] width 21 height 15
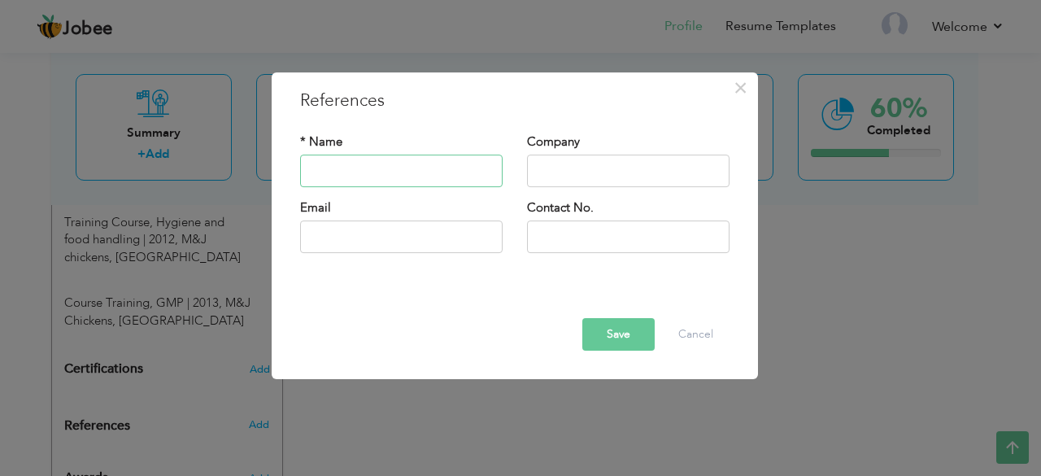
click at [358, 177] on input "text" at bounding box center [401, 171] width 203 height 33
type input "[PERSON_NAME]"
click at [538, 167] on input "text" at bounding box center [628, 171] width 203 height 33
type input "Fresh poultry"
click at [359, 237] on input "text" at bounding box center [401, 236] width 203 height 33
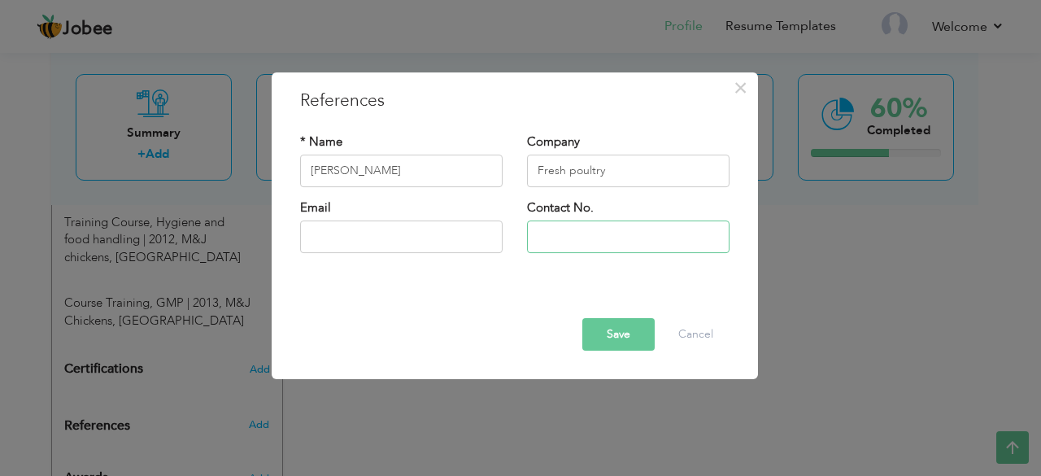
click at [601, 245] on input "text" at bounding box center [628, 236] width 203 height 33
type input "0416391637"
click at [425, 238] on input "text" at bounding box center [401, 236] width 203 height 33
type input "uzmam"
click at [741, 86] on span "×" at bounding box center [741, 87] width 14 height 29
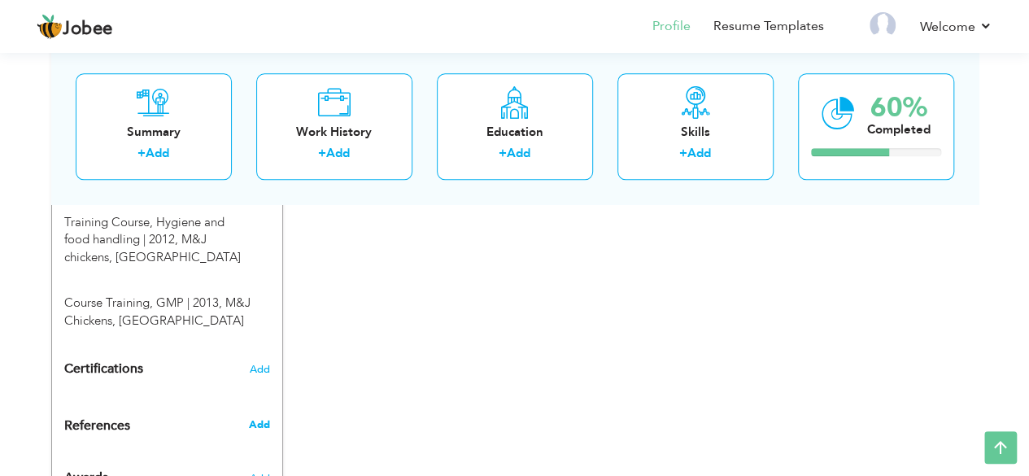
click at [259, 417] on span "Add" at bounding box center [258, 424] width 21 height 15
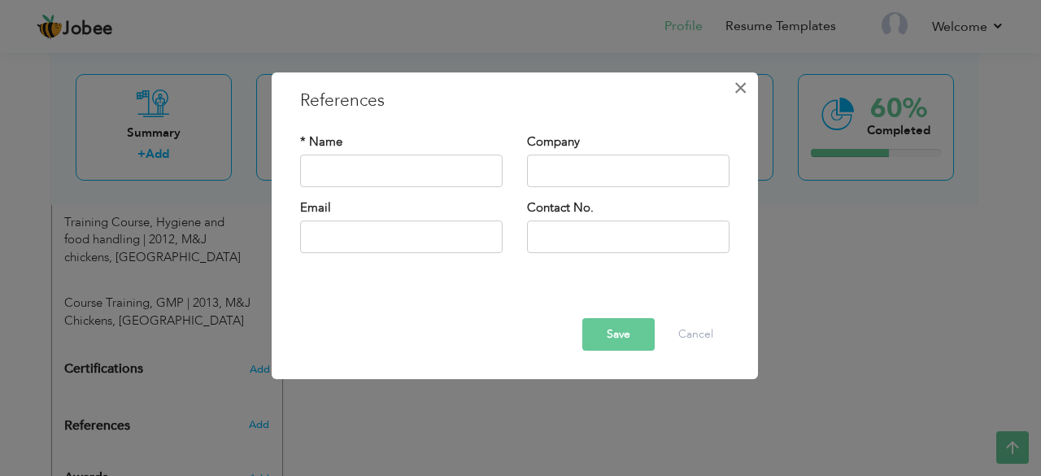
click at [742, 86] on span "×" at bounding box center [741, 87] width 14 height 29
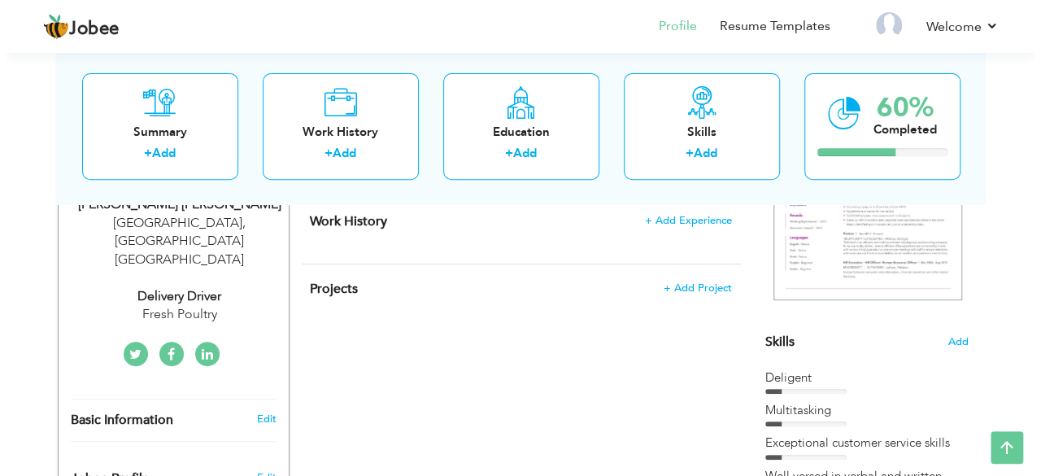
scroll to position [216, 0]
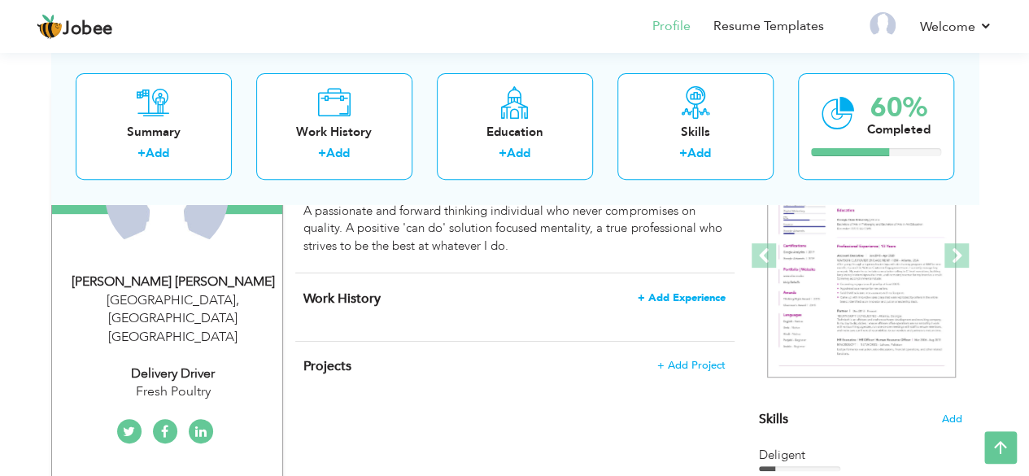
click at [685, 299] on span "+ Add Experience" at bounding box center [682, 297] width 88 height 11
